Goal: Information Seeking & Learning: Stay updated

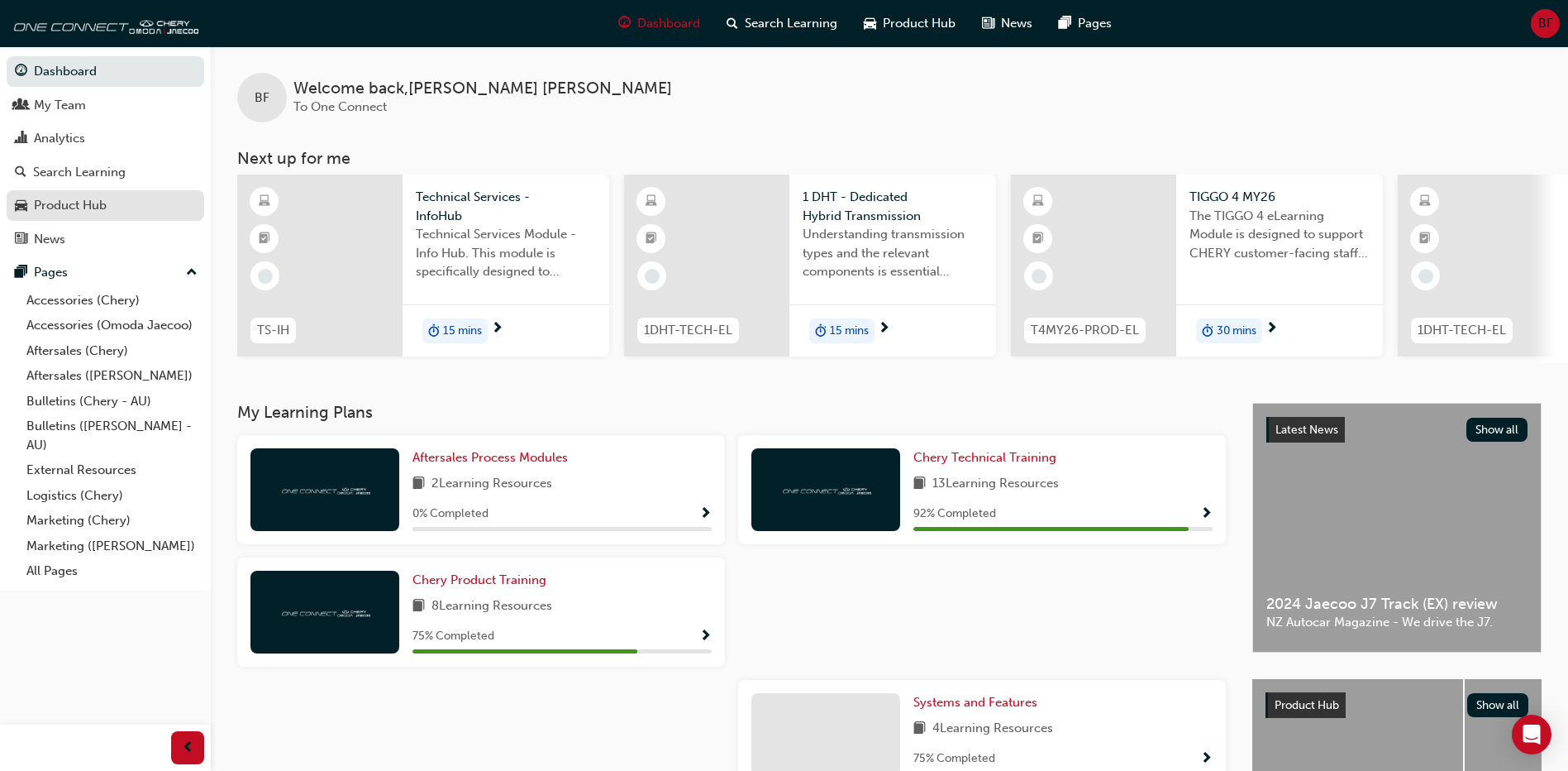
click at [100, 213] on div "Product Hub" at bounding box center [70, 205] width 73 height 19
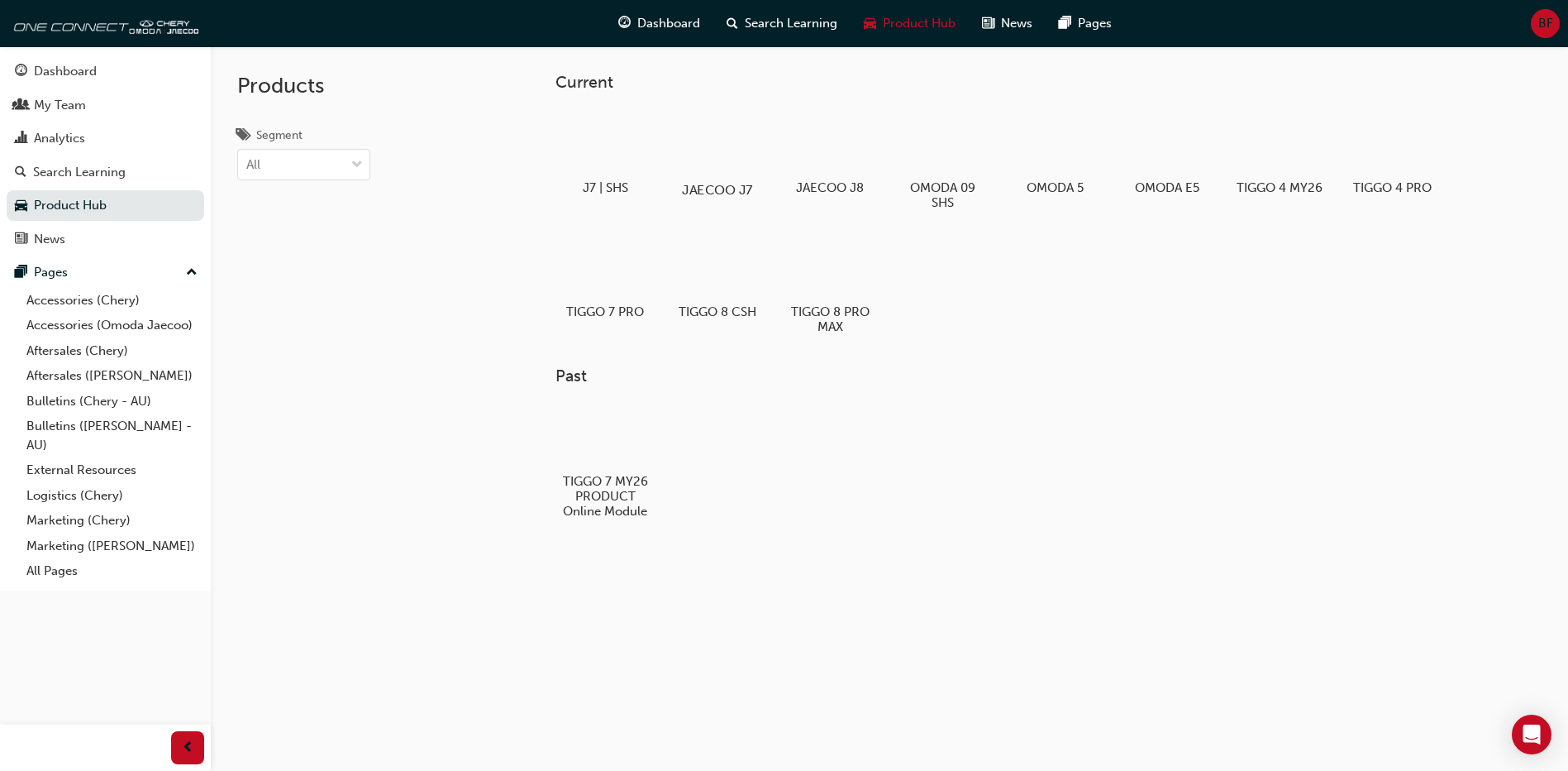
click at [749, 165] on div at bounding box center [718, 142] width 91 height 66
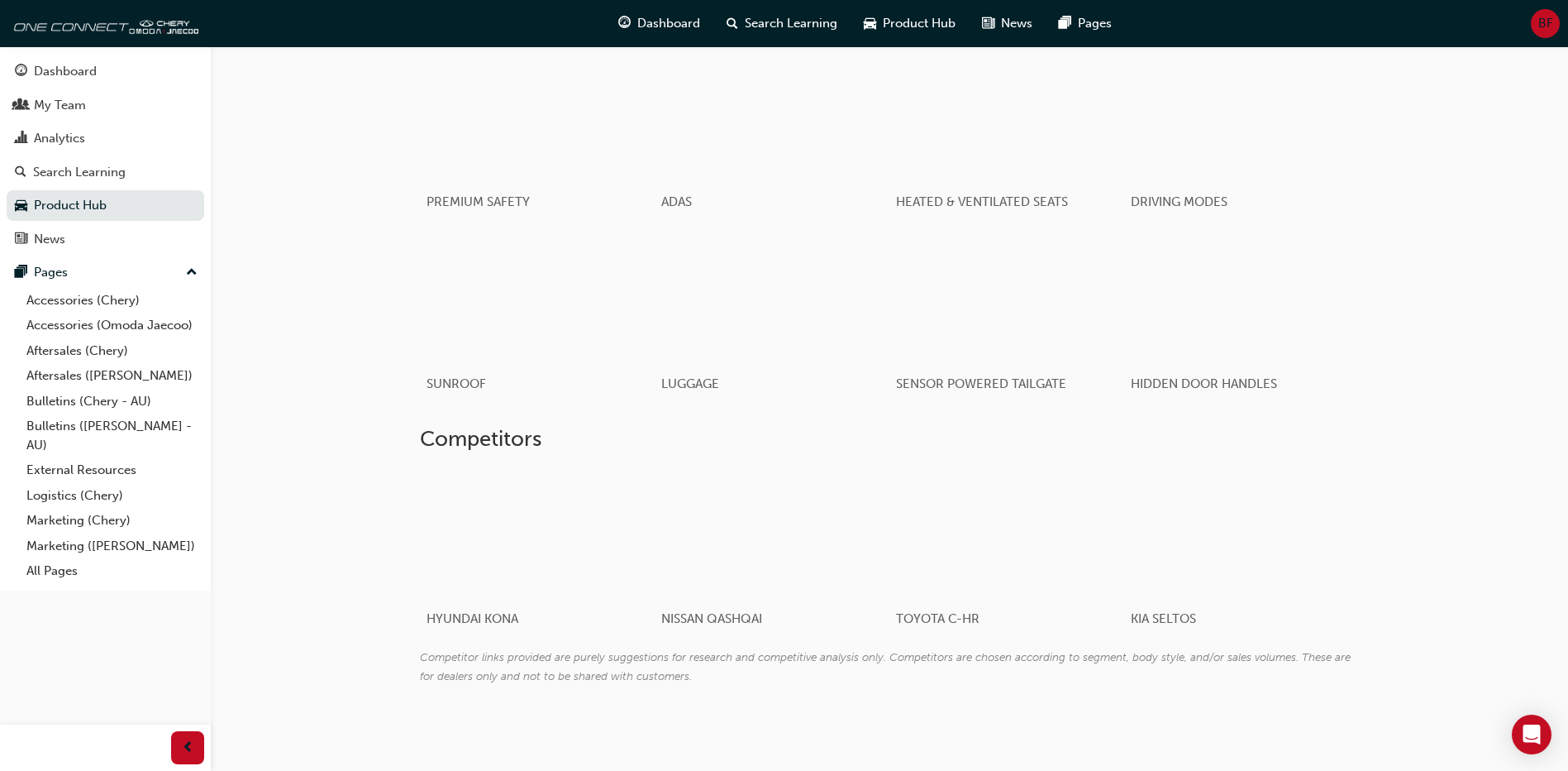
scroll to position [1033, 0]
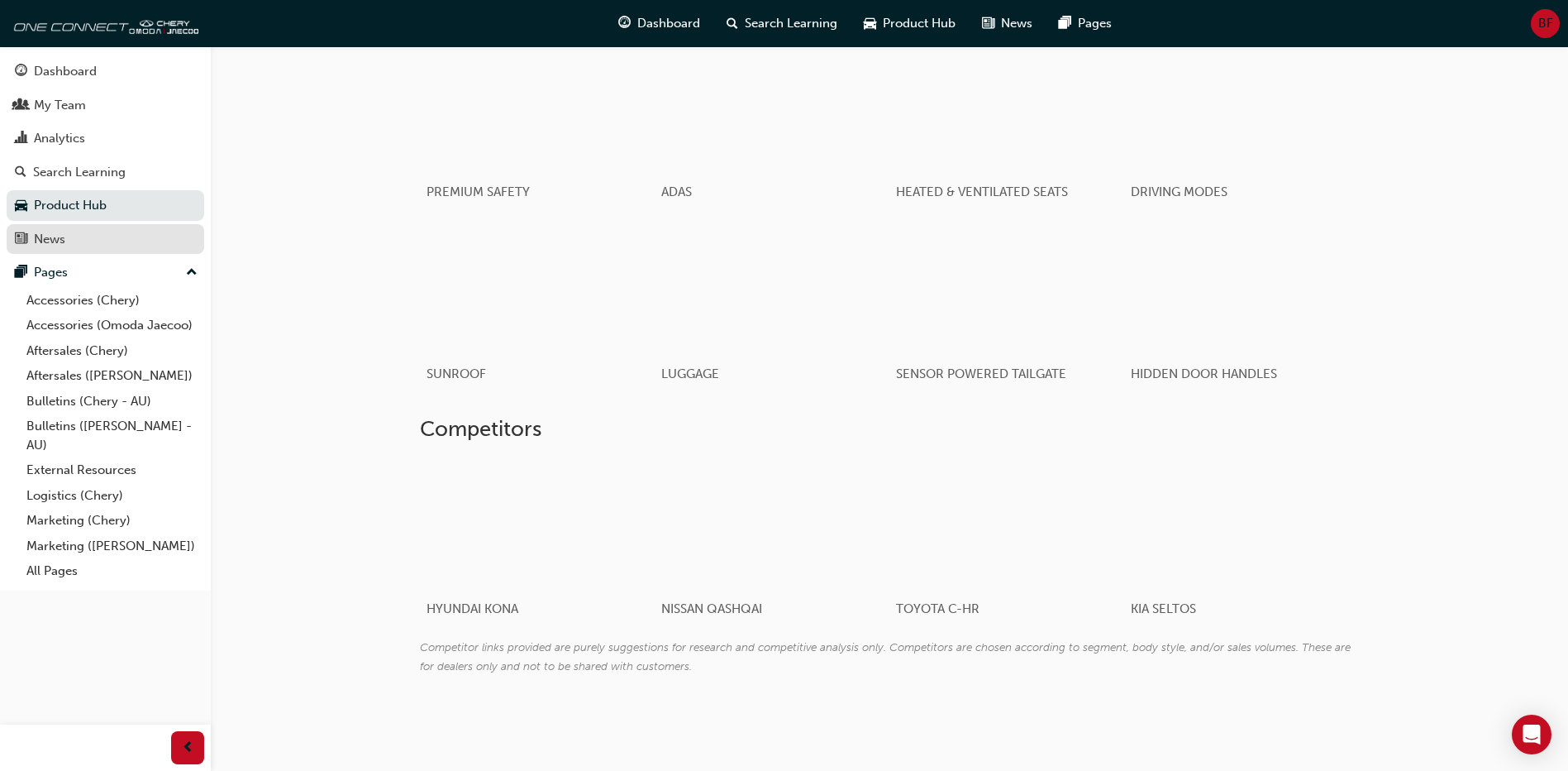
click at [77, 247] on div "News" at bounding box center [106, 239] width 181 height 21
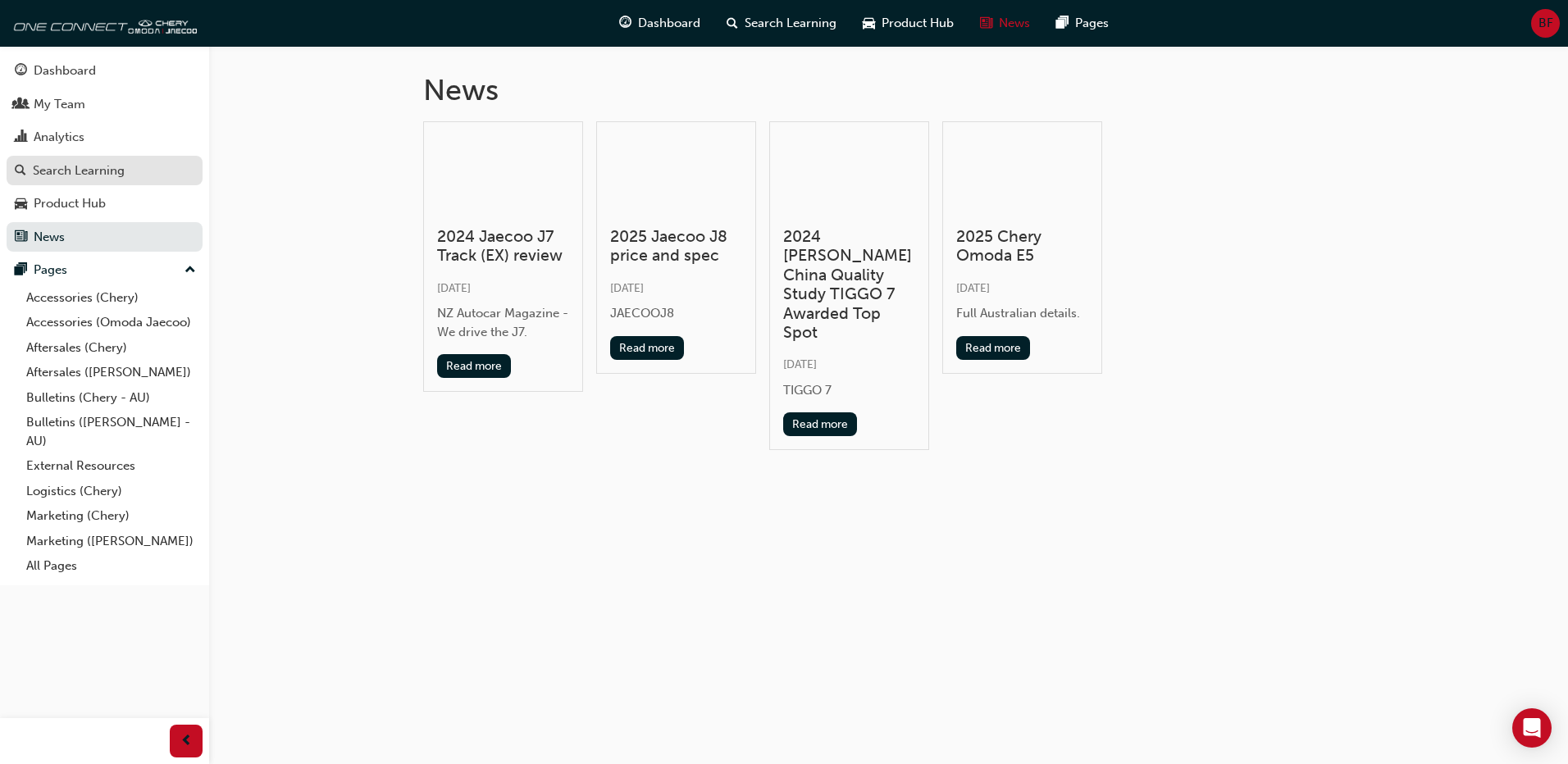
click at [87, 175] on div "Search Learning" at bounding box center [78, 171] width 92 height 19
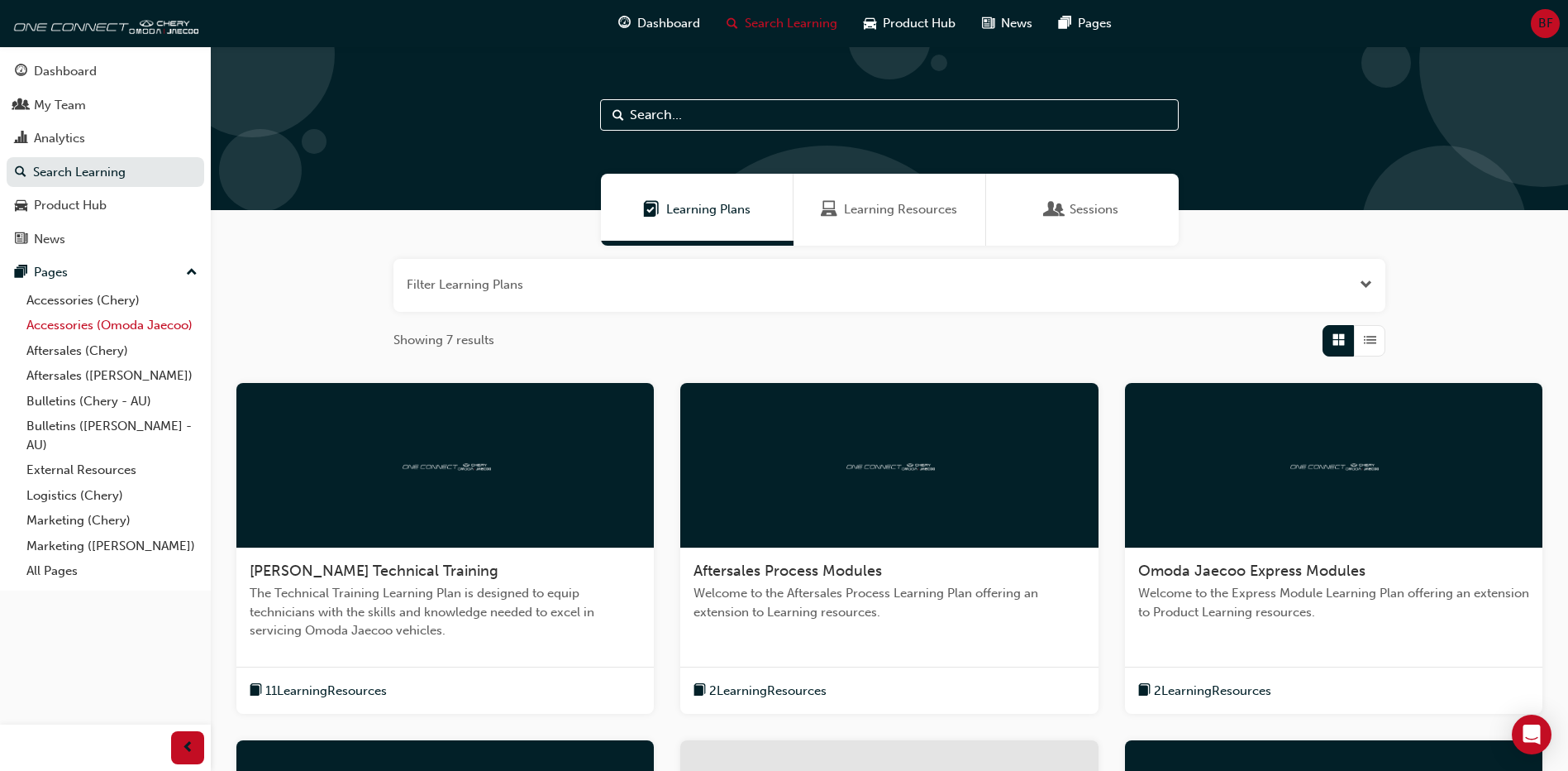
click at [104, 327] on link "Accessories (Omoda Jaecoo)" at bounding box center [112, 325] width 185 height 26
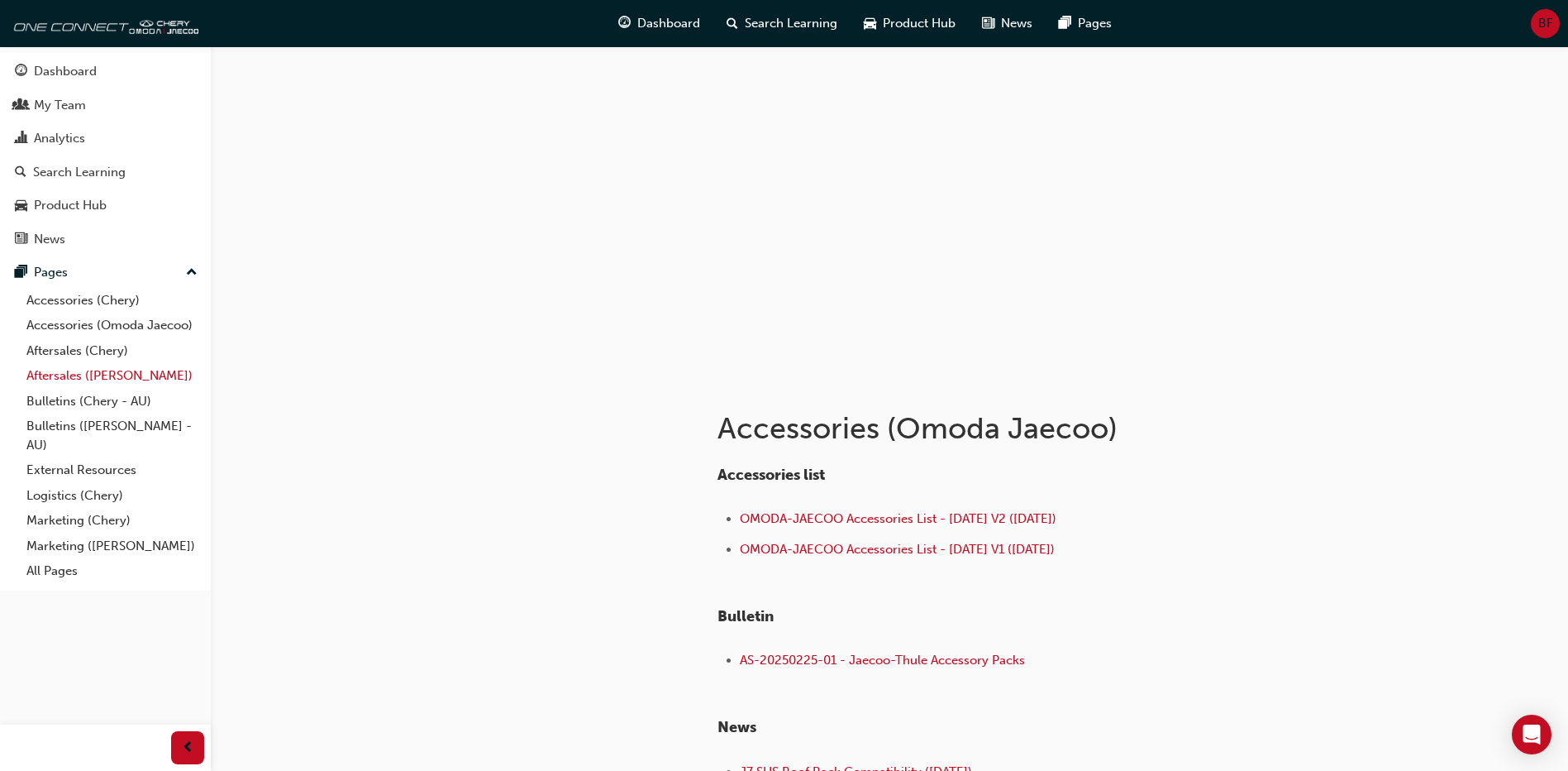
click at [102, 382] on link "Aftersales ([PERSON_NAME])" at bounding box center [112, 375] width 185 height 26
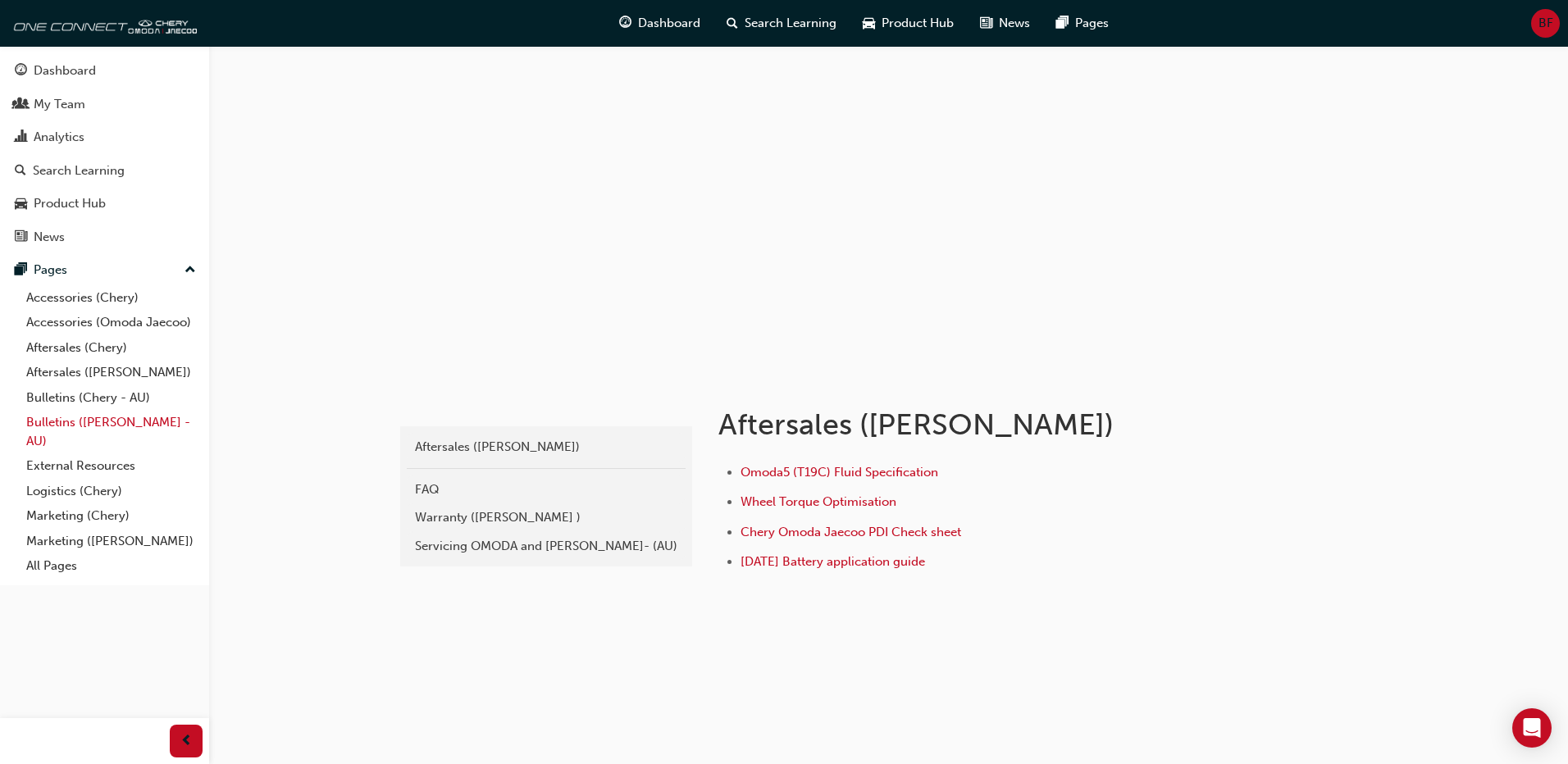
click at [102, 419] on link "Bulletins ([PERSON_NAME] - AU)" at bounding box center [112, 431] width 183 height 43
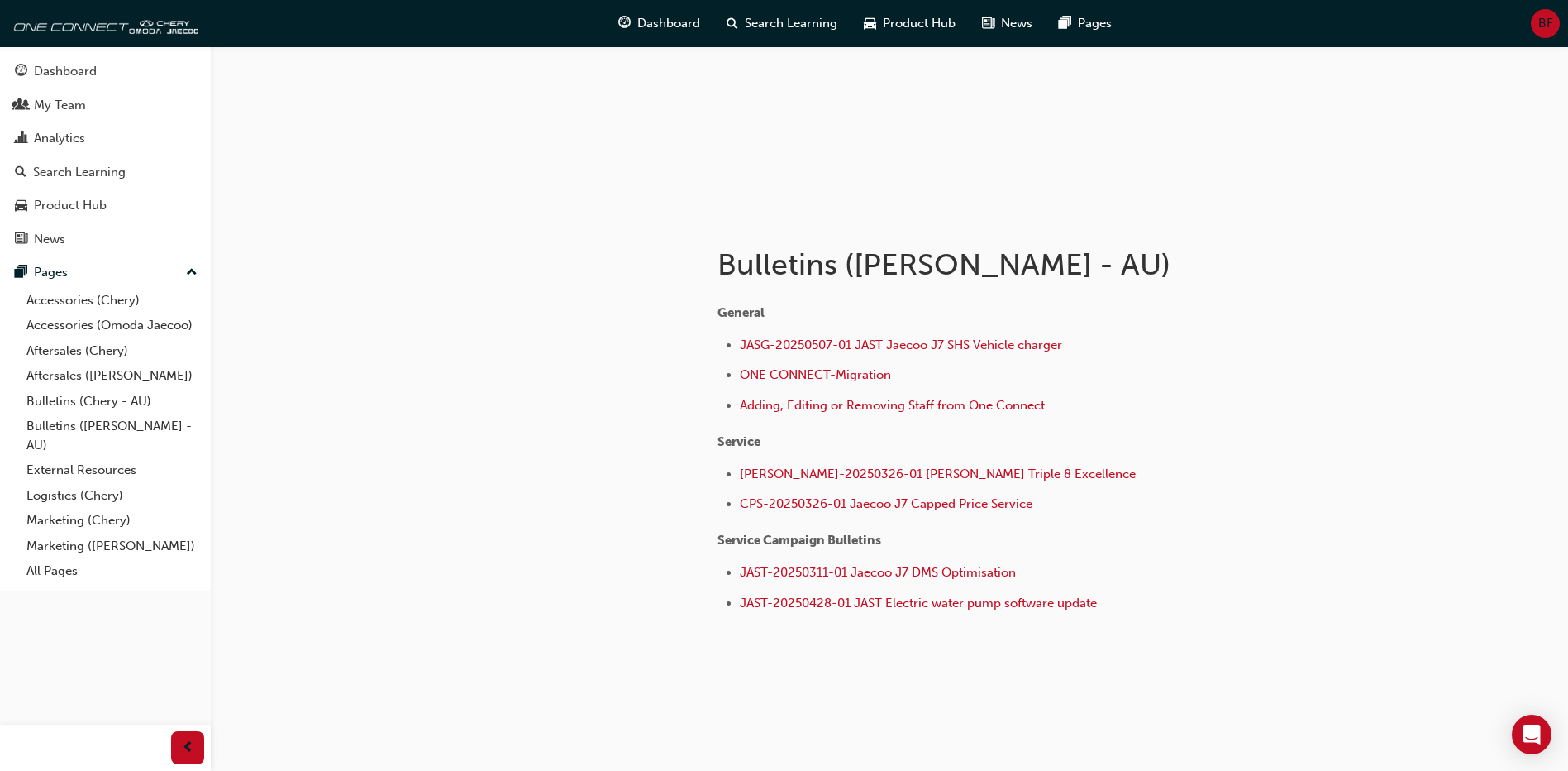
scroll to position [165, 0]
click at [120, 406] on link "Bulletins (Chery - AU)" at bounding box center [112, 401] width 185 height 26
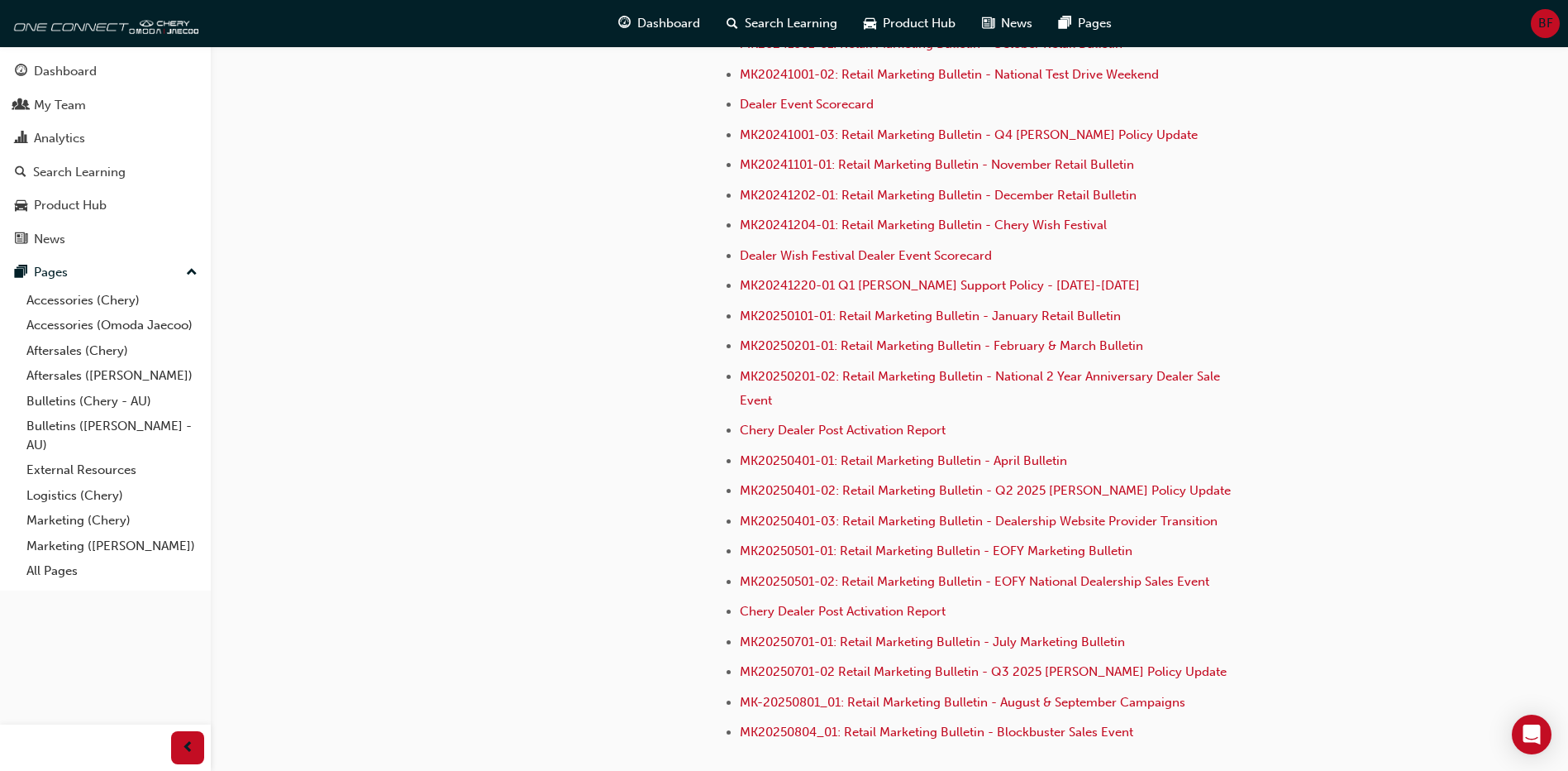
scroll to position [4293, 0]
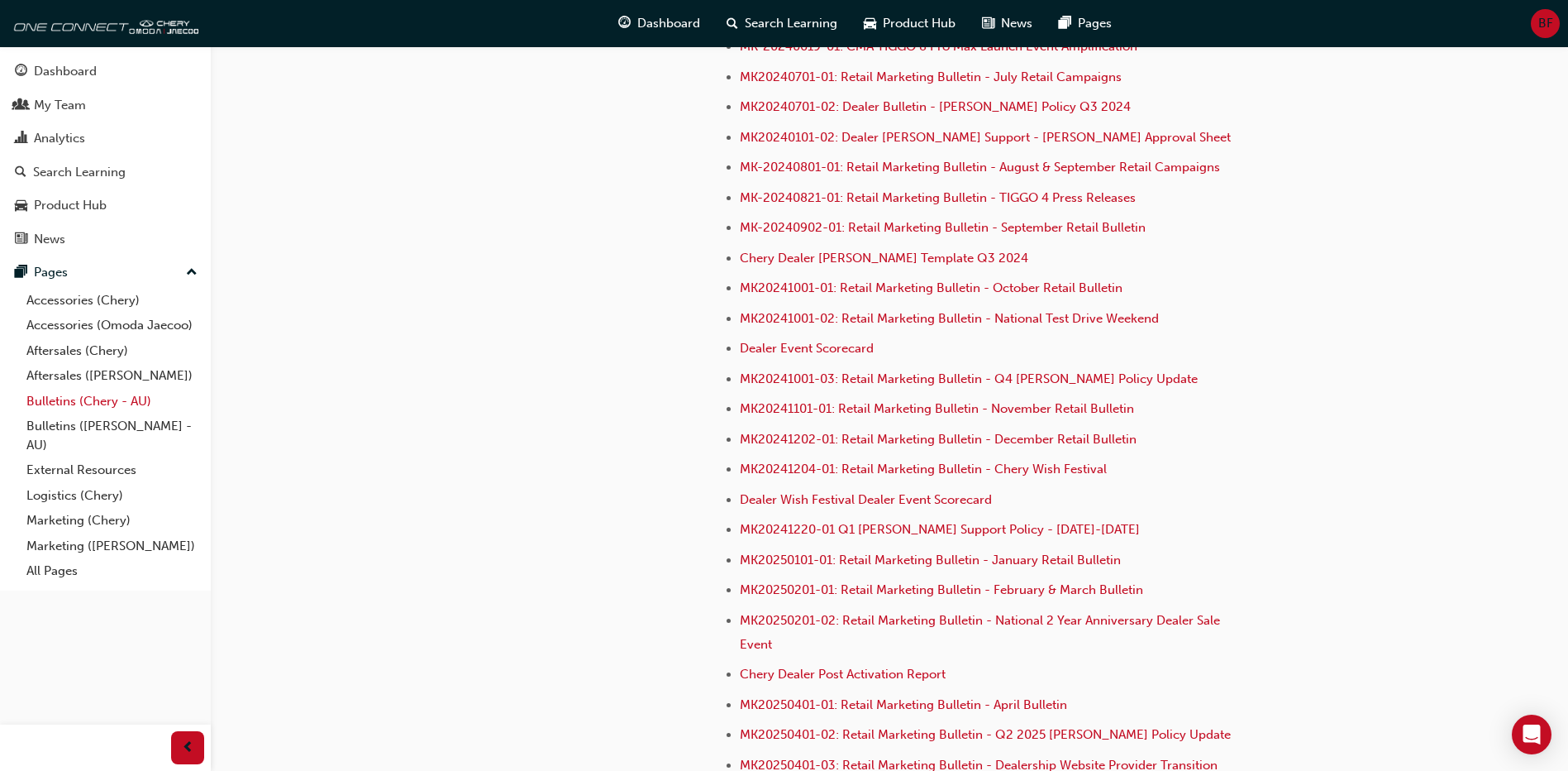
click at [104, 406] on link "Bulletins (Chery - AU)" at bounding box center [112, 401] width 185 height 26
click at [122, 376] on link "Aftersales ([PERSON_NAME])" at bounding box center [112, 375] width 185 height 26
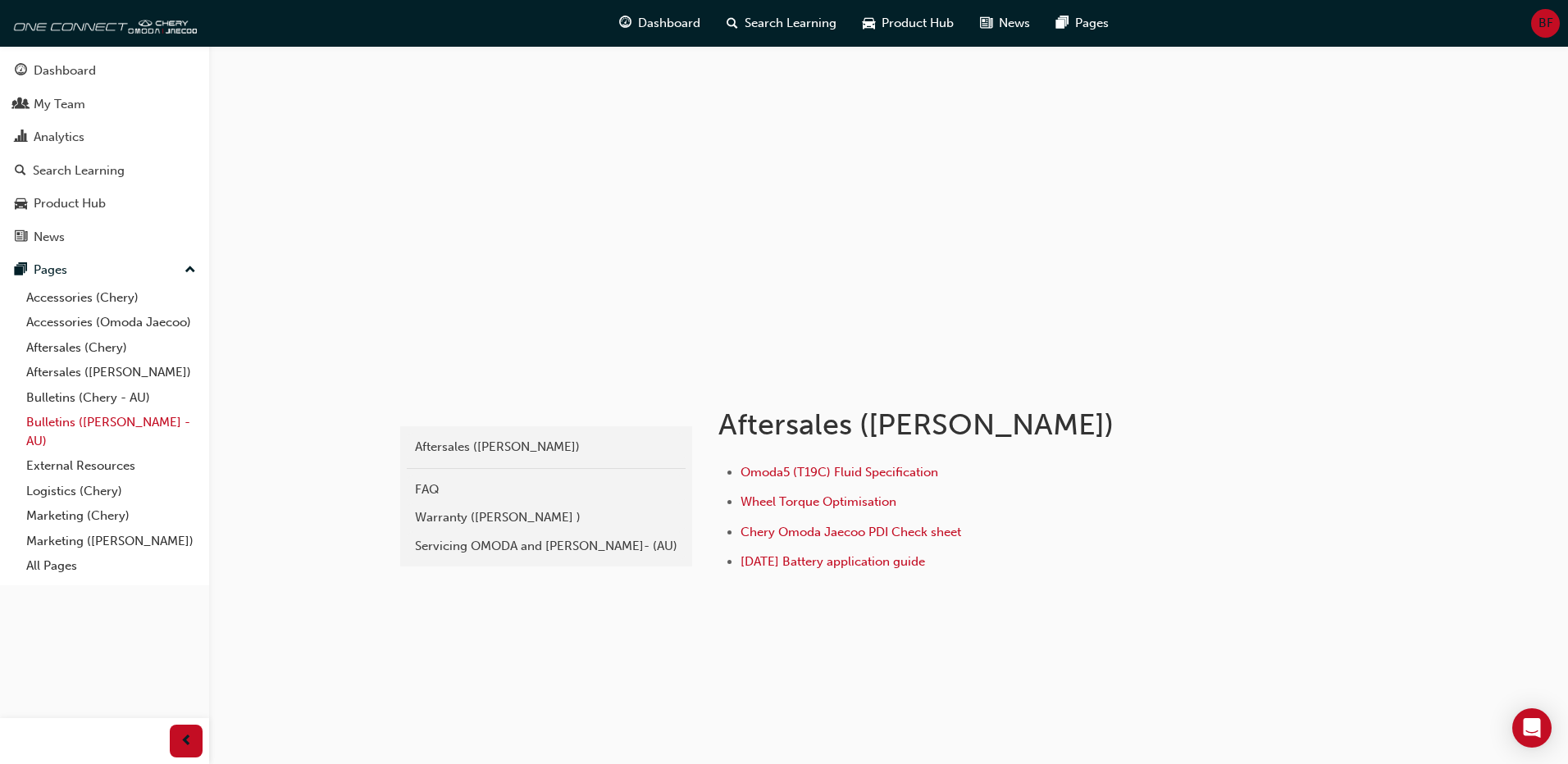
click at [142, 440] on link "Bulletins ([PERSON_NAME] - AU)" at bounding box center [112, 431] width 183 height 43
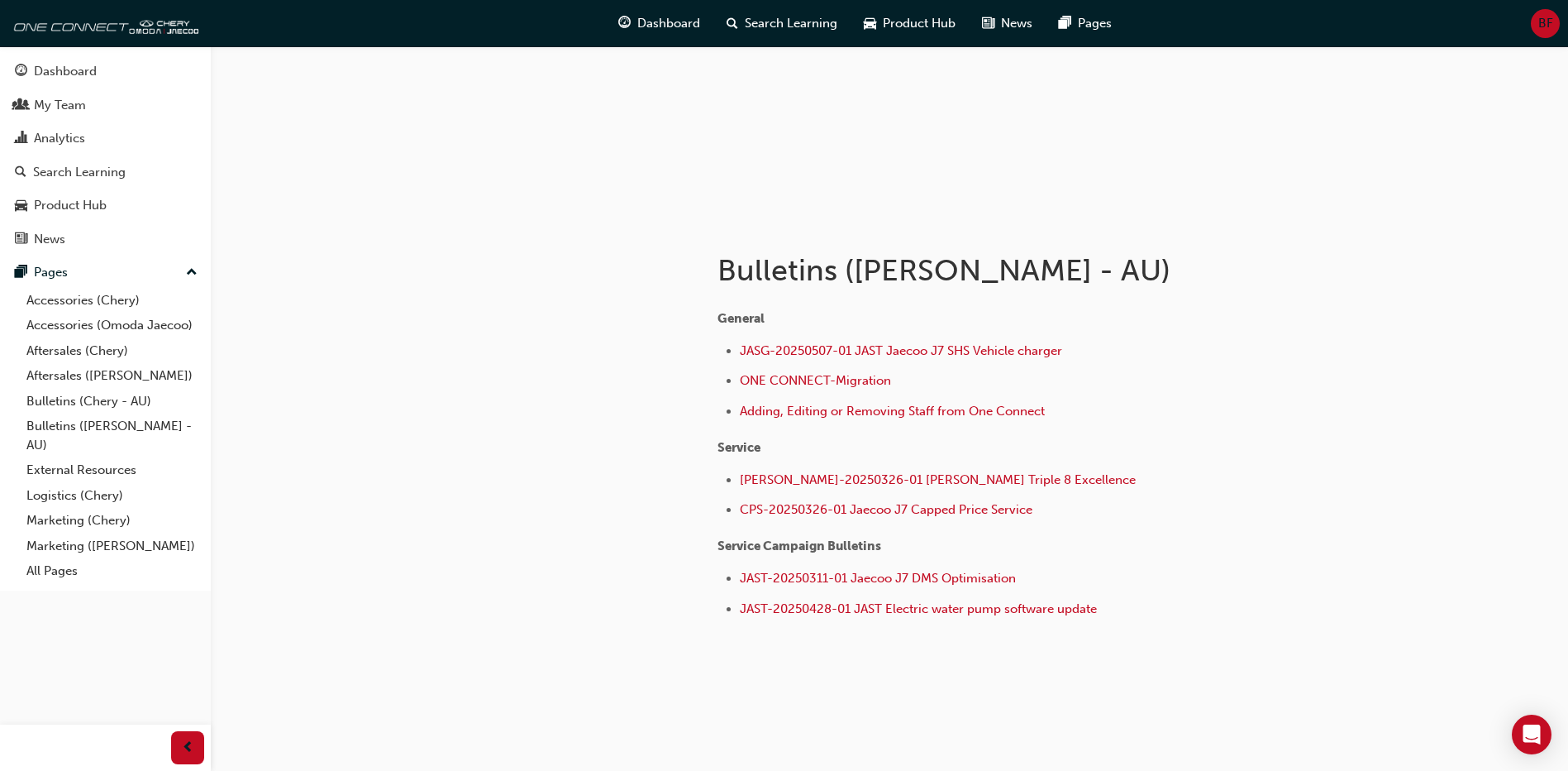
scroll to position [165, 0]
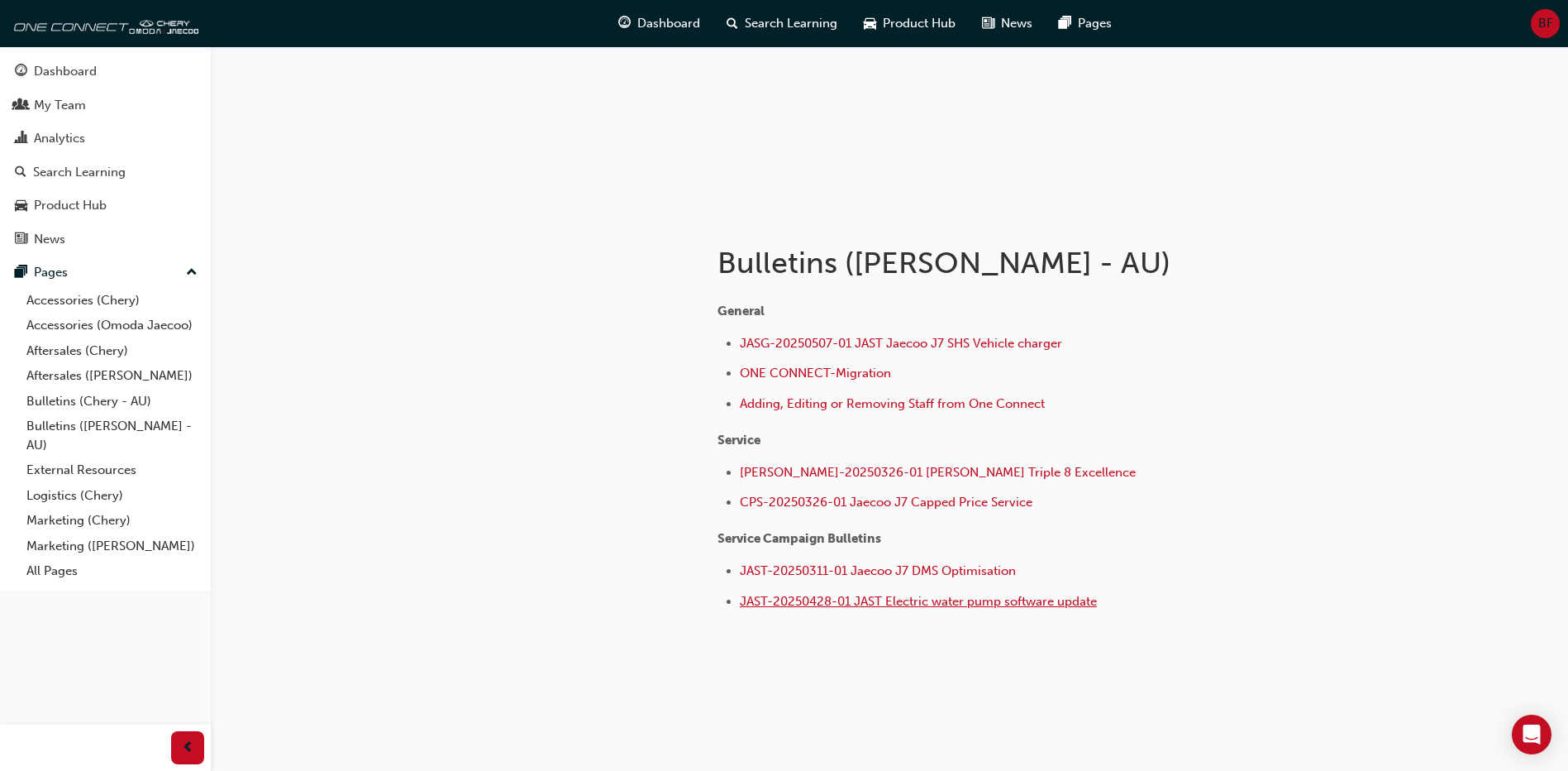
click at [978, 602] on span "JAST-20250428-01 JAST Electric water pump software update" at bounding box center [917, 601] width 357 height 15
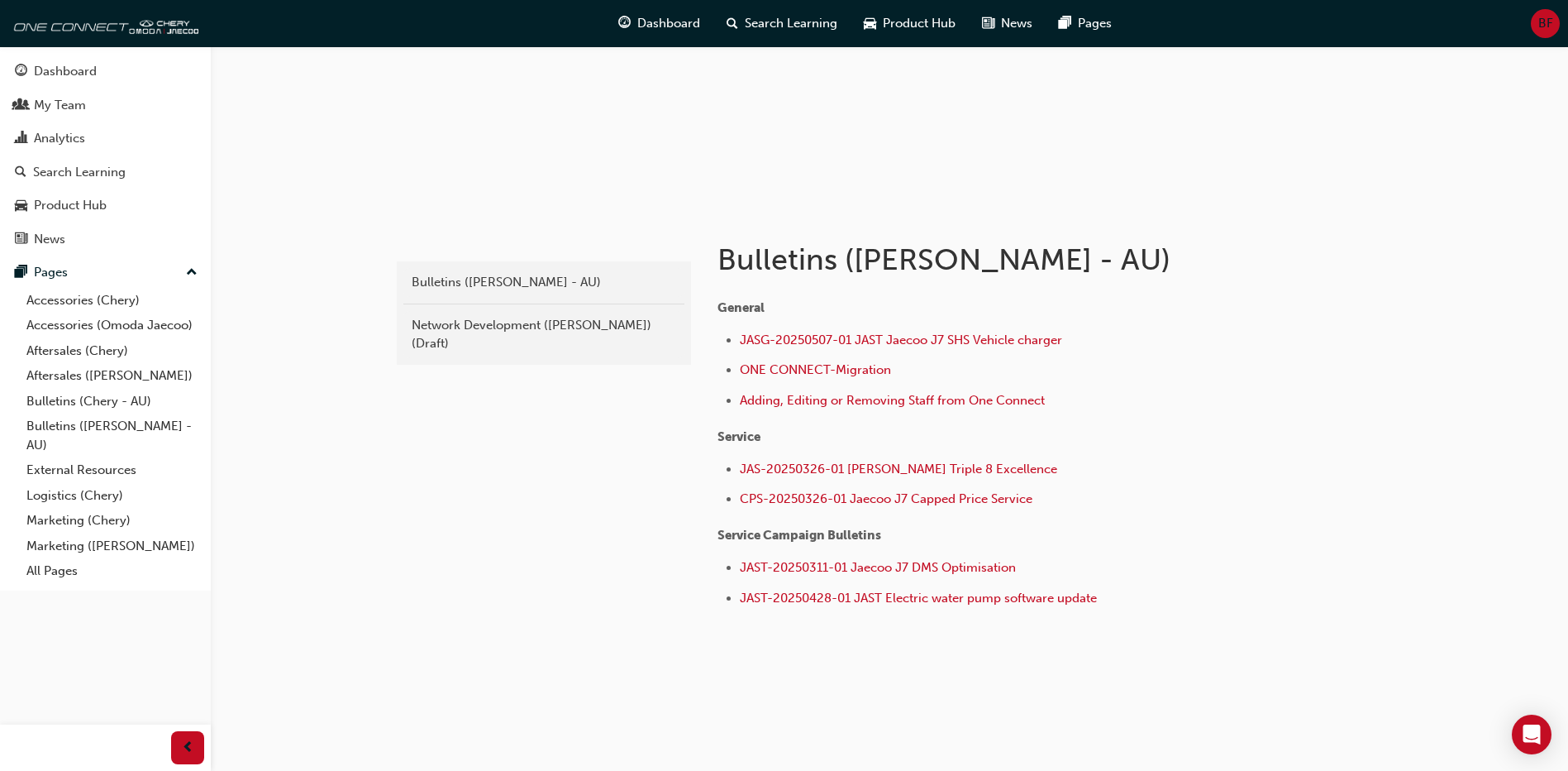
scroll to position [170, 0]
click at [860, 595] on span "JAST-20250428-01 JAST Electric water pump software update" at bounding box center [917, 597] width 357 height 15
